Goal: Transaction & Acquisition: Purchase product/service

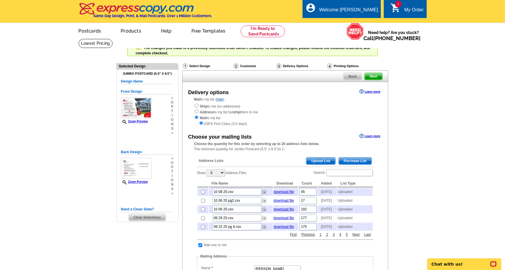
click at [397, 8] on icon "shopping_cart" at bounding box center [396, 8] width 10 height 10
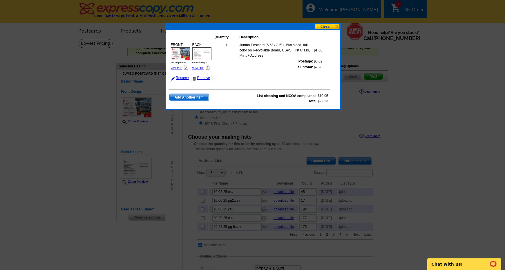
click at [331, 28] on button at bounding box center [328, 27] width 26 height 6
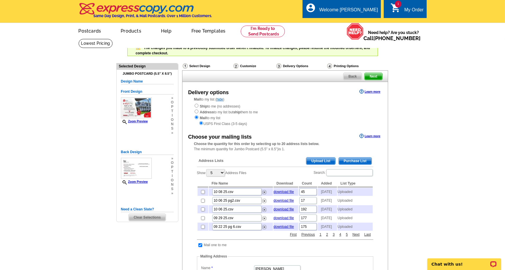
click at [324, 162] on span "Upload List" at bounding box center [320, 160] width 29 height 7
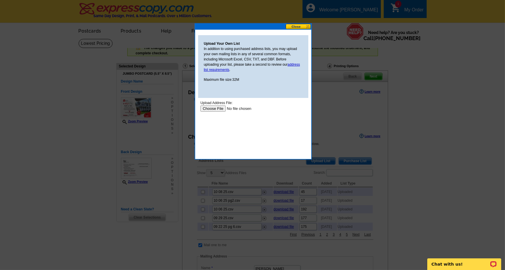
click at [208, 109] on input "file" at bounding box center [236, 108] width 73 height 6
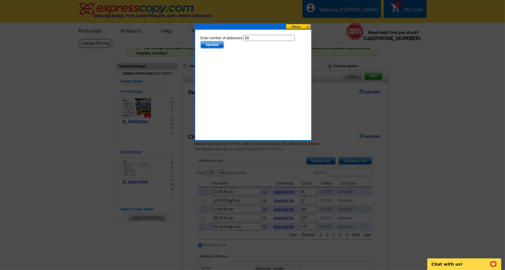
click at [214, 45] on span "Update" at bounding box center [212, 44] width 23 height 7
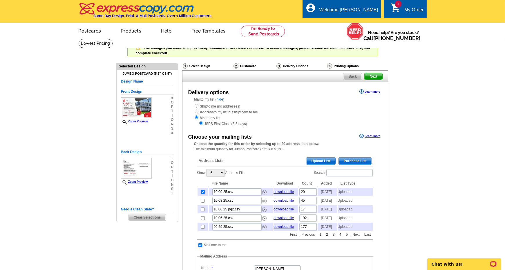
click at [323, 159] on span "Upload List" at bounding box center [320, 160] width 29 height 7
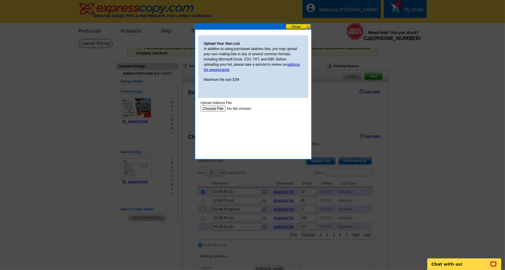
click at [214, 109] on input "file" at bounding box center [236, 108] width 73 height 6
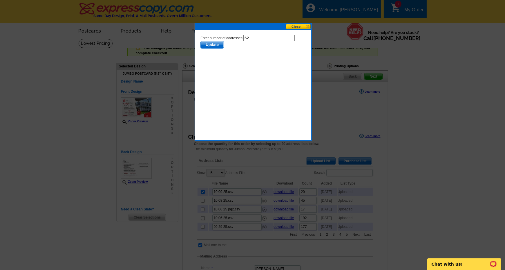
click at [212, 45] on span "Update" at bounding box center [212, 44] width 23 height 7
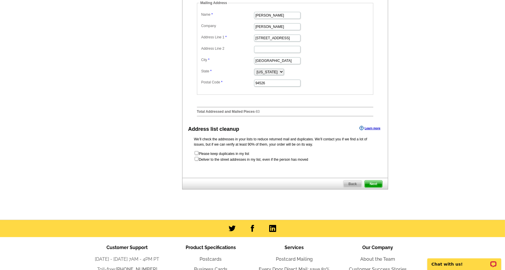
scroll to position [261, 0]
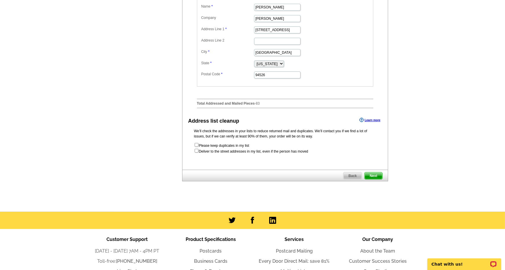
click at [376, 179] on span "Next" at bounding box center [373, 175] width 17 height 7
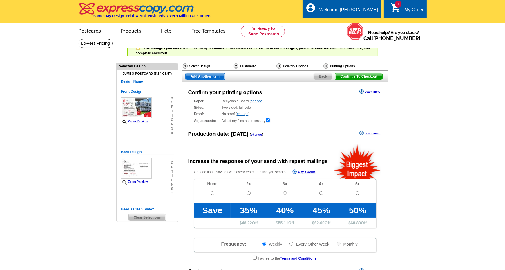
radio input "false"
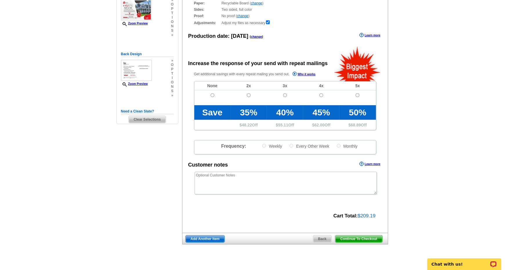
scroll to position [87, 0]
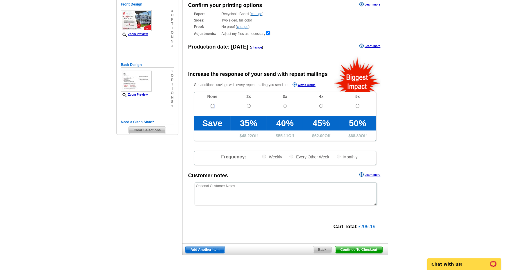
click at [212, 105] on input "radio" at bounding box center [213, 106] width 4 height 4
radio input "true"
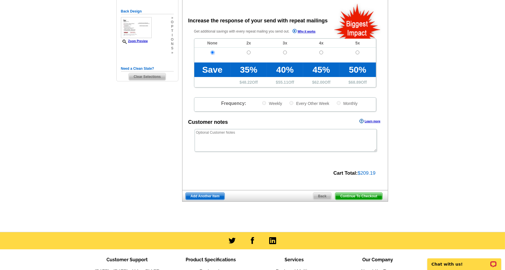
scroll to position [145, 0]
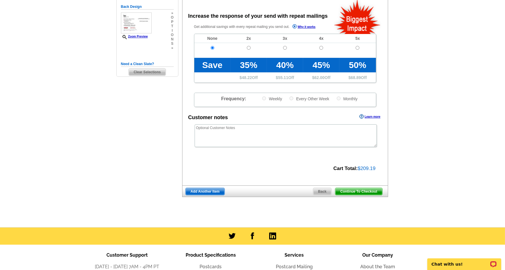
click at [365, 189] on span "Continue To Checkout" at bounding box center [358, 191] width 47 height 7
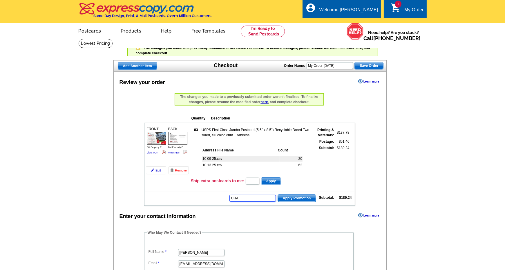
type input "CHAT"
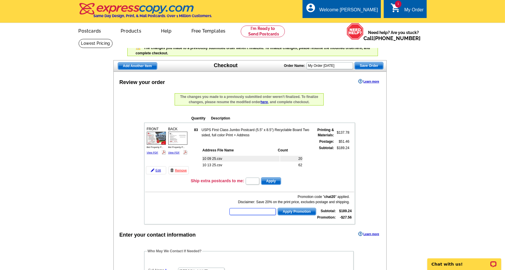
click at [248, 210] on input "text" at bounding box center [253, 211] width 46 height 7
type input "hurry40"
click at [295, 211] on span "Apply Promotion" at bounding box center [297, 211] width 38 height 7
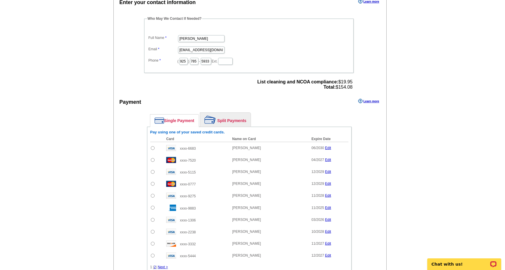
scroll to position [261, 0]
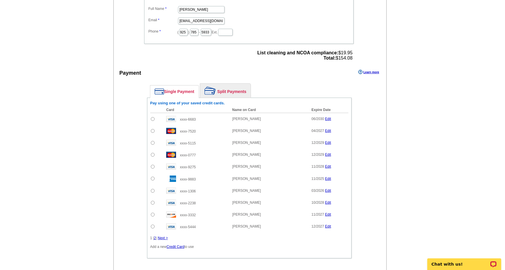
click at [152, 117] on input "radio" at bounding box center [153, 119] width 4 height 4
radio input "true"
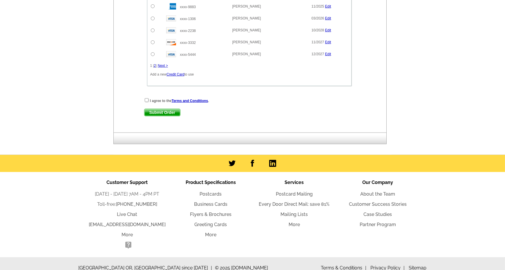
scroll to position [435, 0]
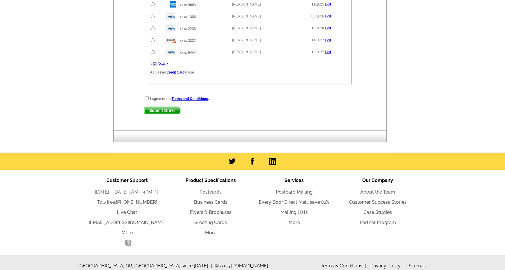
click at [146, 96] on input "checkbox" at bounding box center [147, 98] width 4 height 4
checkbox input "true"
click at [163, 107] on span "Submit Order" at bounding box center [163, 110] width 36 height 7
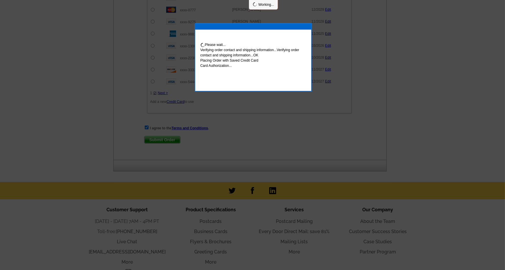
scroll to position [464, 0]
